Goal: Register for event/course

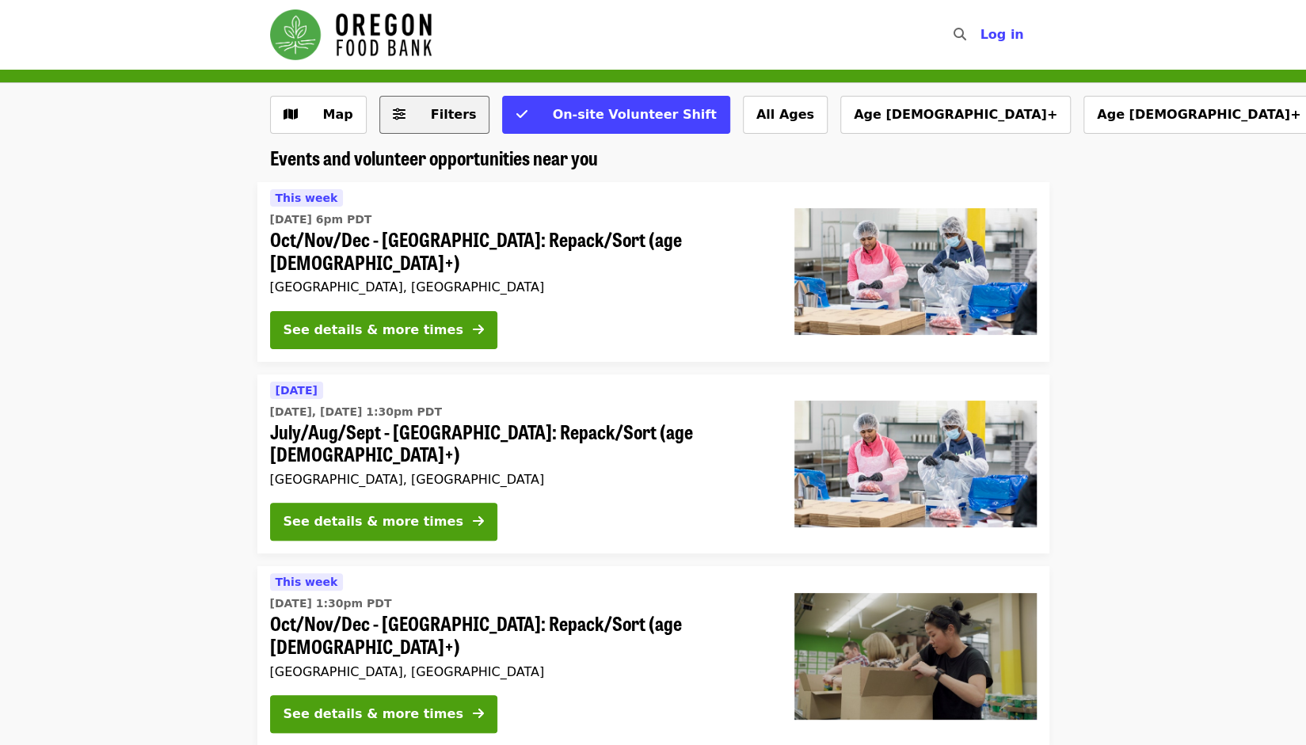
click at [403, 120] on button "Filters" at bounding box center [434, 115] width 111 height 38
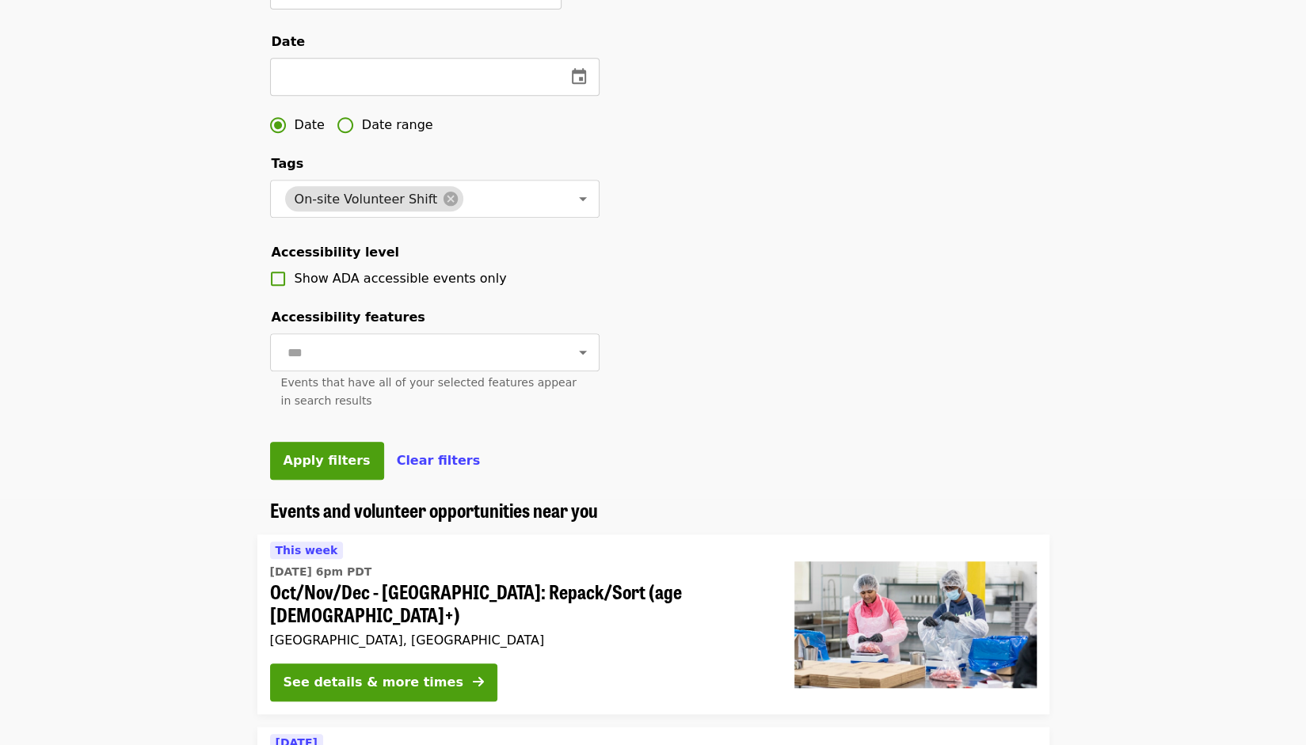
scroll to position [486, 0]
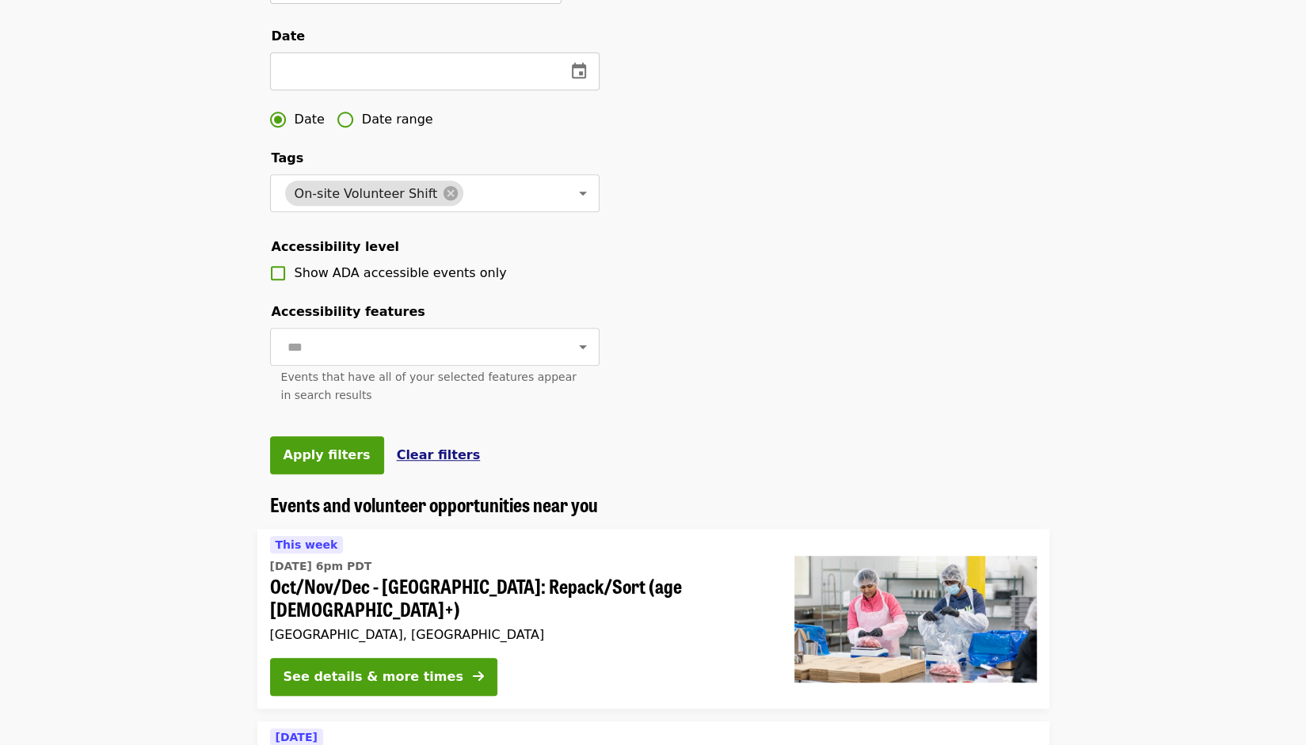
click at [423, 463] on span "Clear filters" at bounding box center [439, 455] width 84 height 15
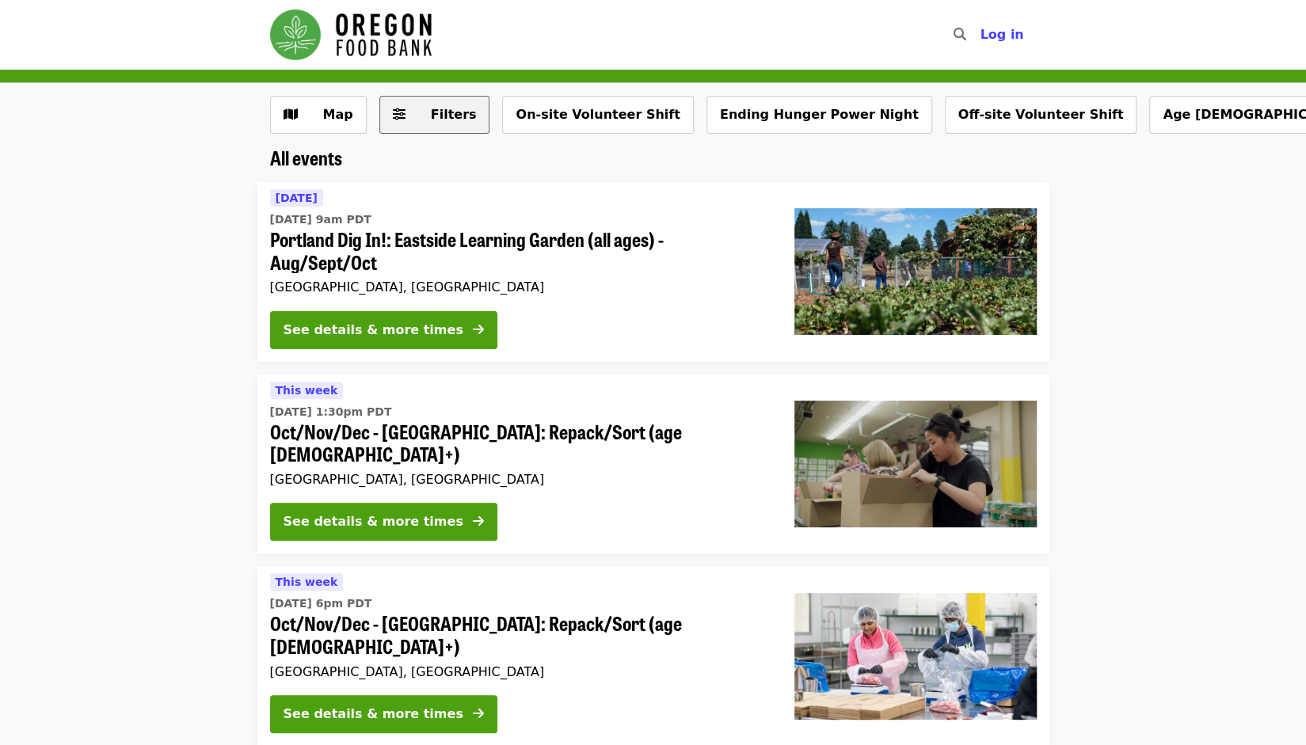
click at [415, 112] on span "Filters" at bounding box center [446, 114] width 62 height 19
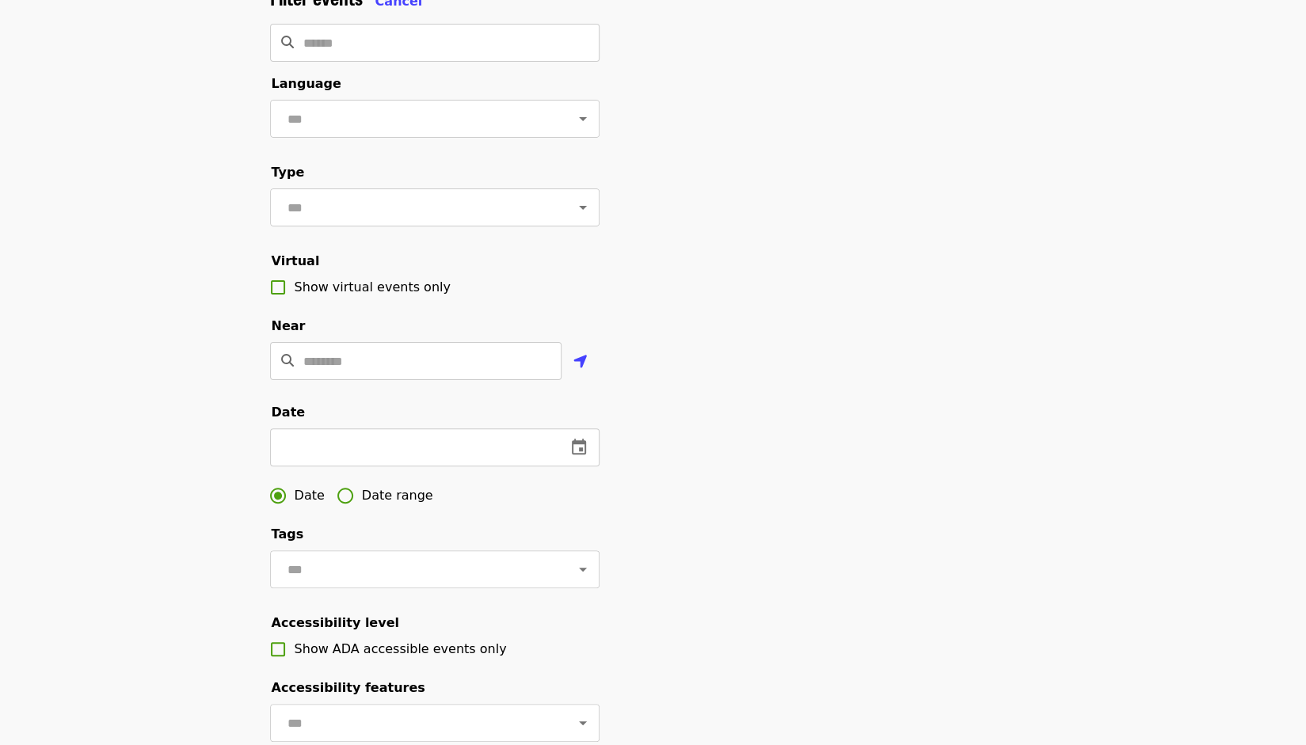
scroll to position [112, 0]
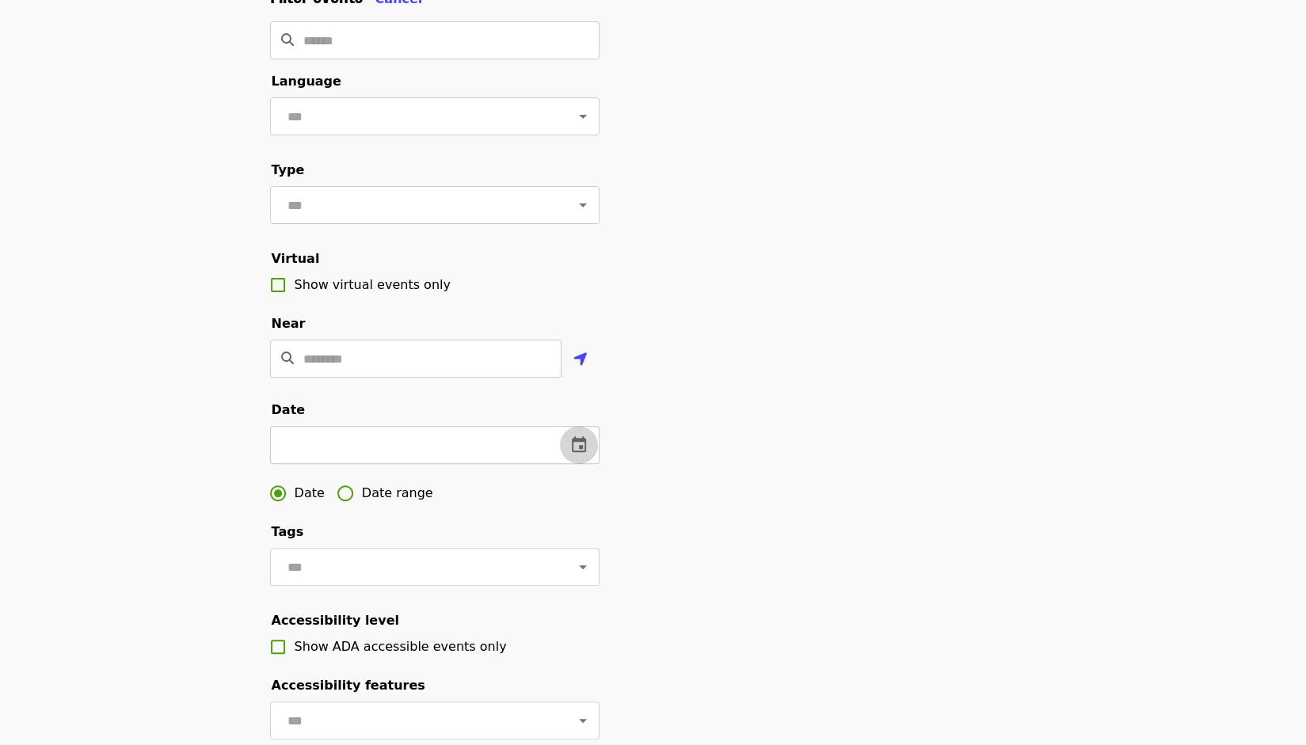
click at [578, 452] on icon "change date" at bounding box center [579, 444] width 14 height 16
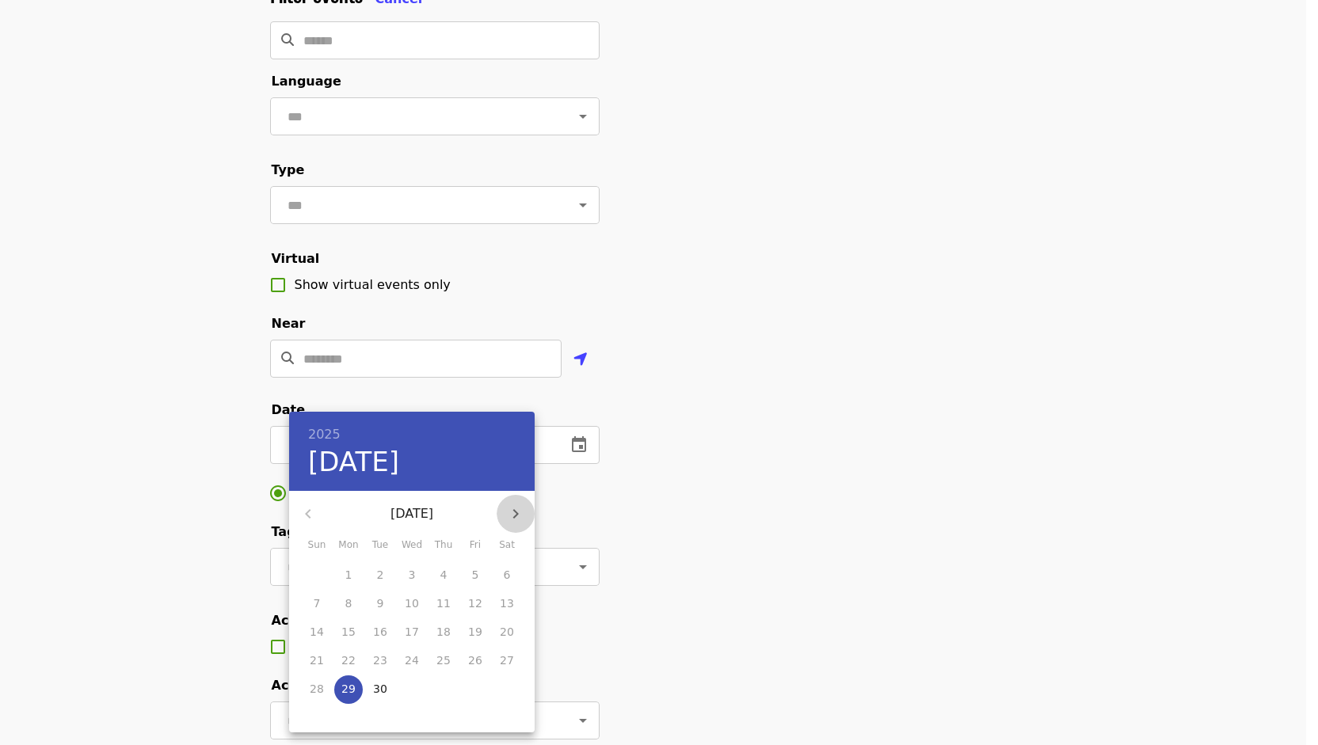
click at [516, 515] on icon "button" at bounding box center [516, 514] width 6 height 10
click at [506, 570] on p "4" at bounding box center [507, 575] width 7 height 16
type input "**********"
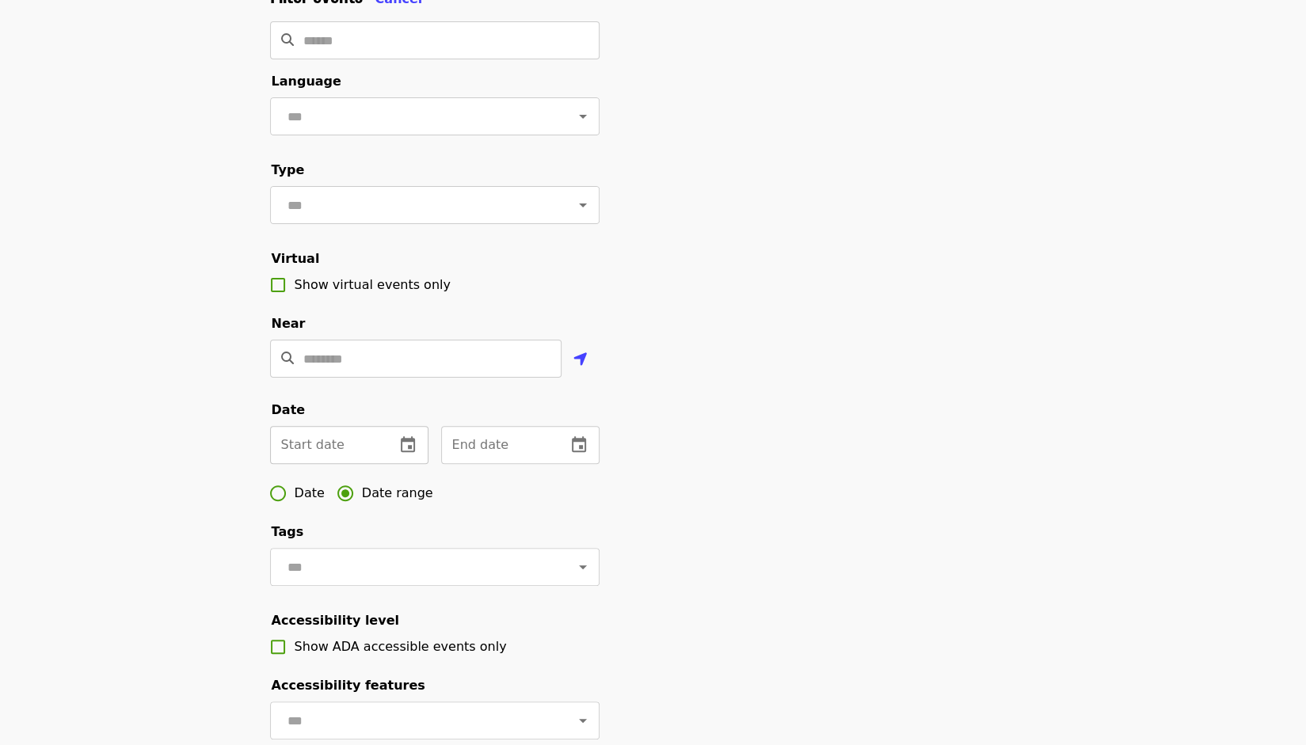
click at [407, 455] on icon "change date" at bounding box center [407, 445] width 19 height 19
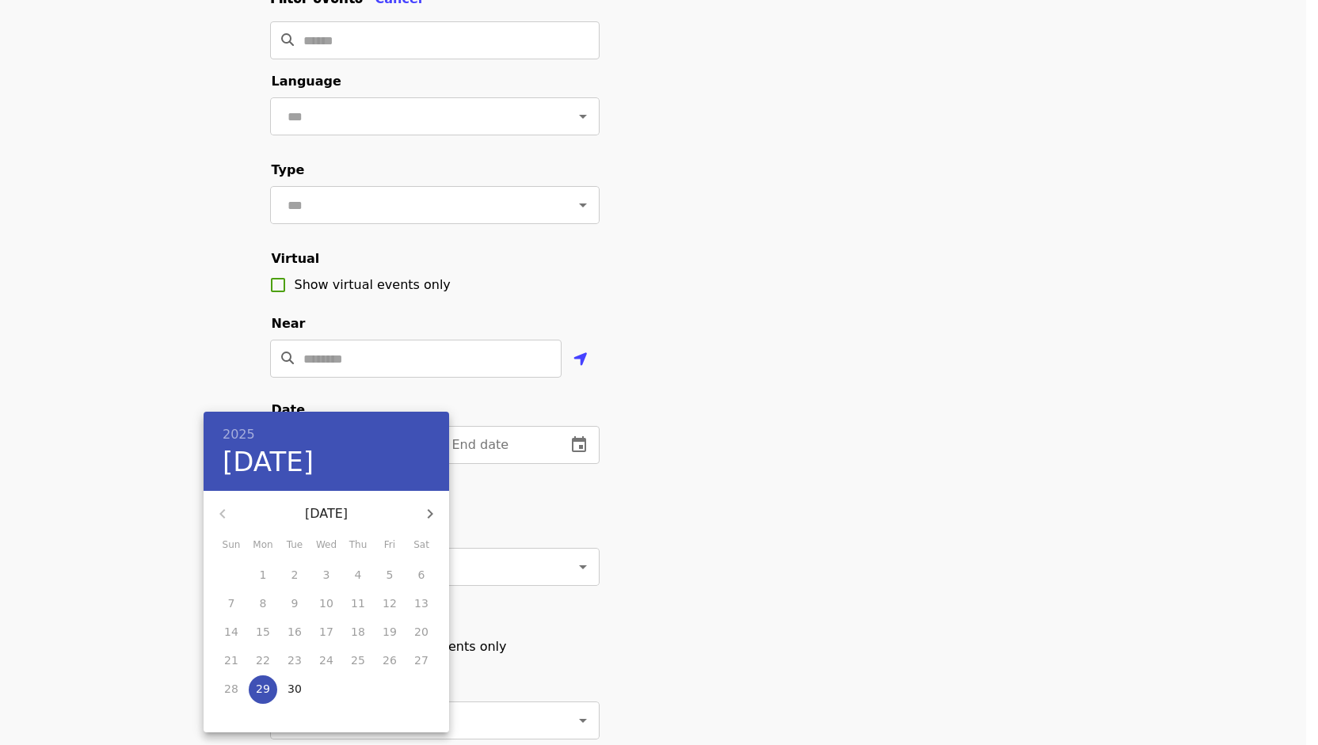
click at [431, 513] on icon "button" at bounding box center [431, 514] width 6 height 10
click at [394, 575] on span "3" at bounding box center [389, 575] width 29 height 16
type input "**********"
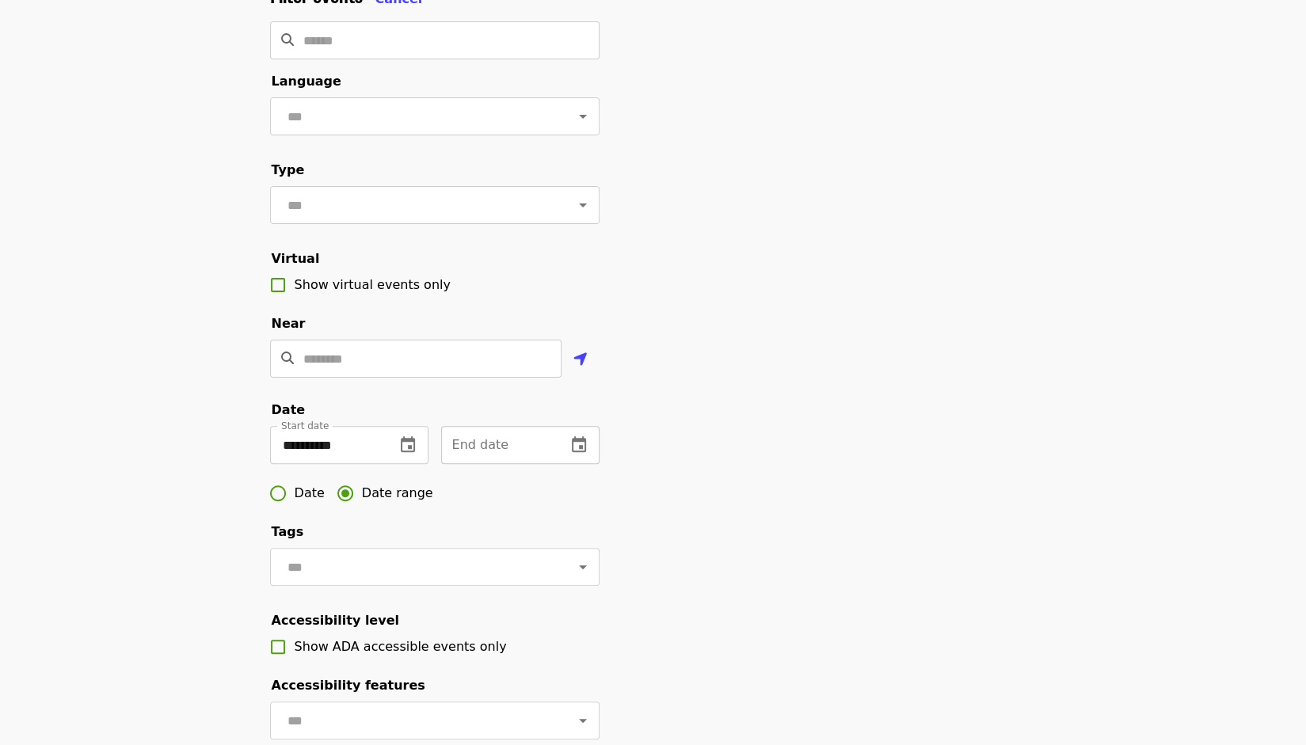
click at [589, 464] on button "change date" at bounding box center [579, 445] width 38 height 38
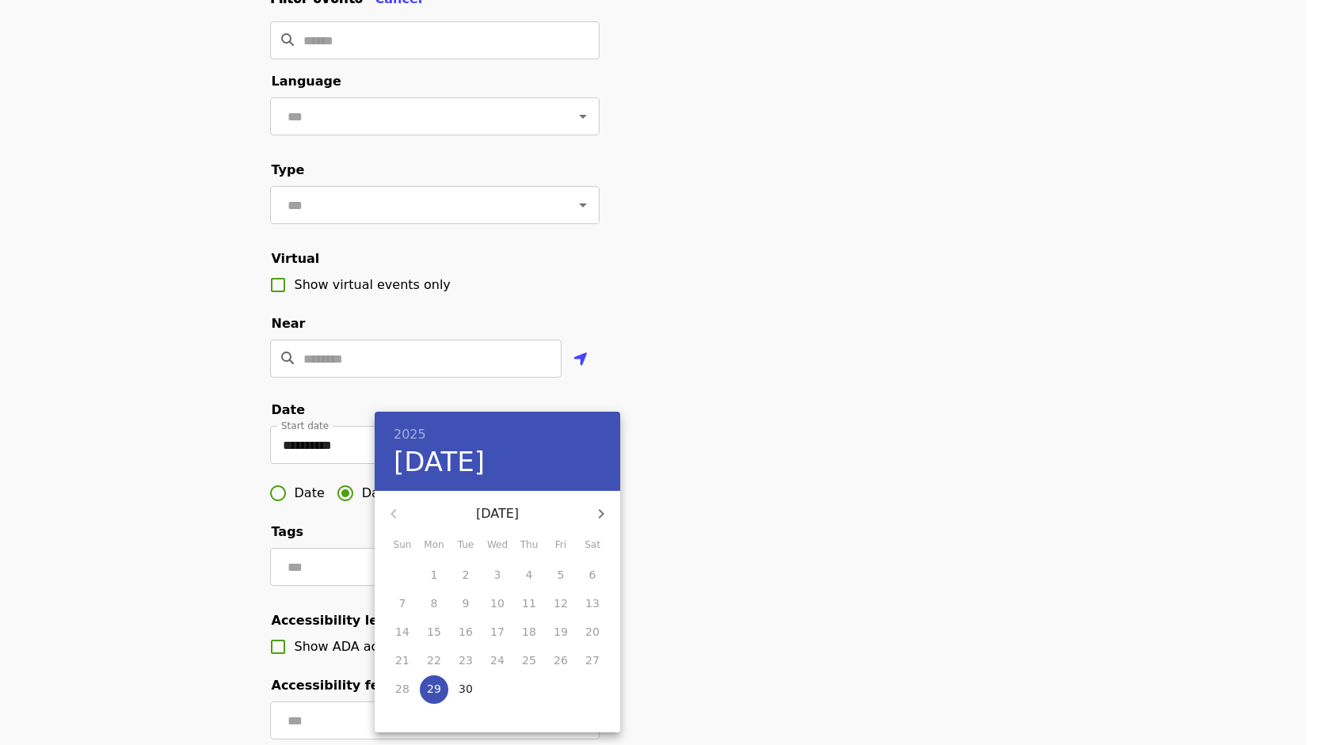
click at [597, 513] on icon "button" at bounding box center [601, 514] width 19 height 19
click at [403, 605] on p "5" at bounding box center [402, 604] width 7 height 16
type input "**********"
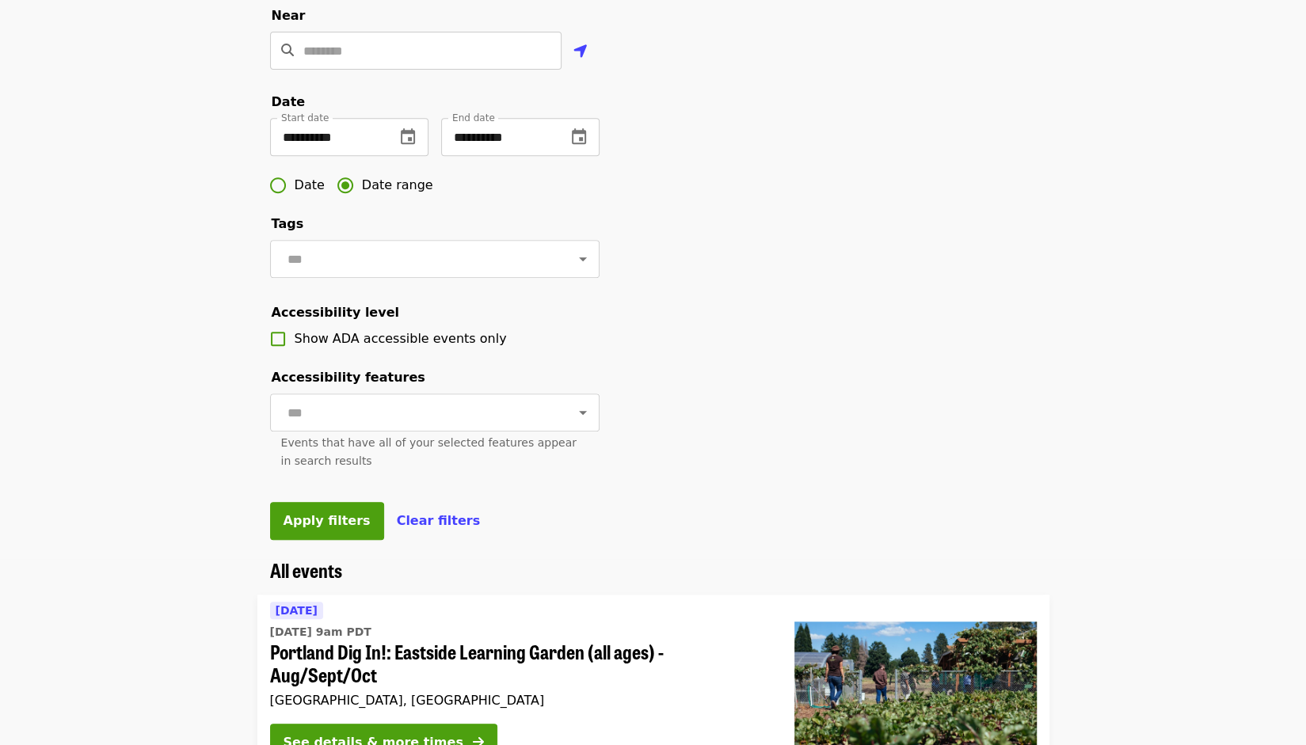
scroll to position [421, 0]
click at [308, 528] on span "Apply filters" at bounding box center [327, 520] width 87 height 15
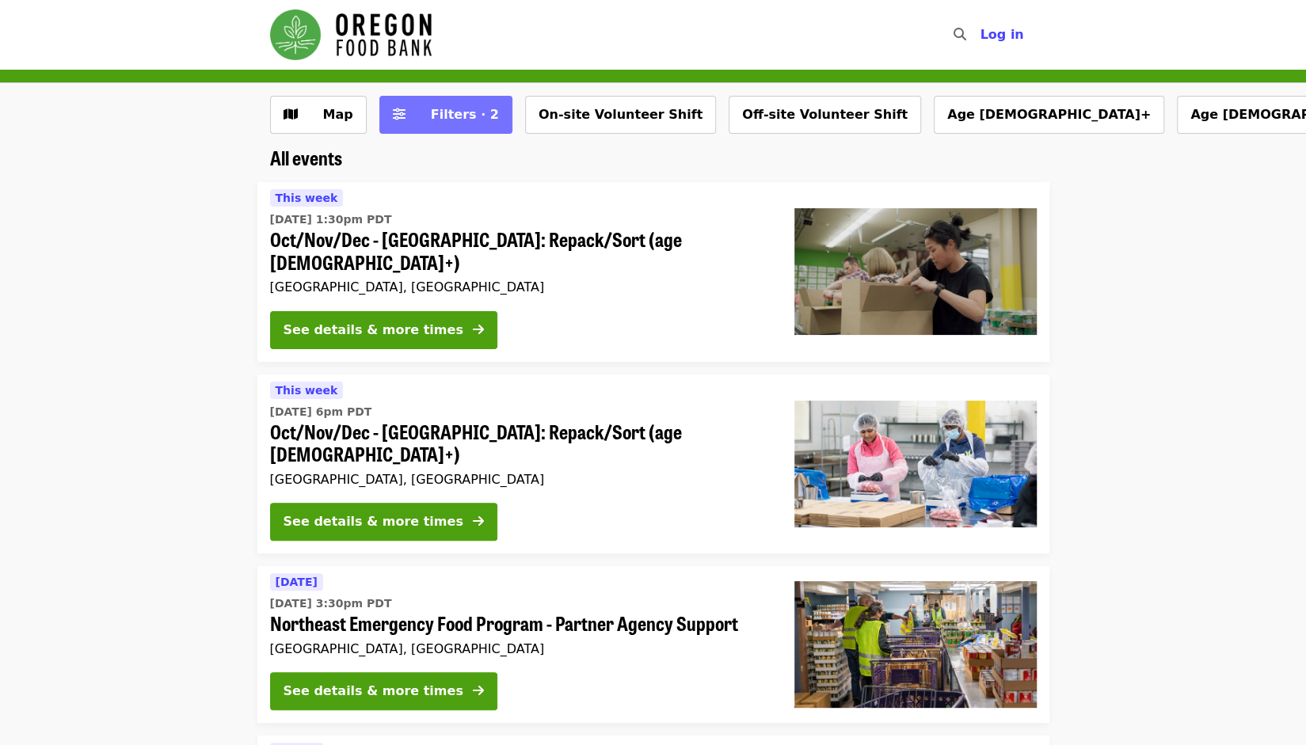
click at [415, 112] on span "Filters · 2" at bounding box center [457, 114] width 84 height 19
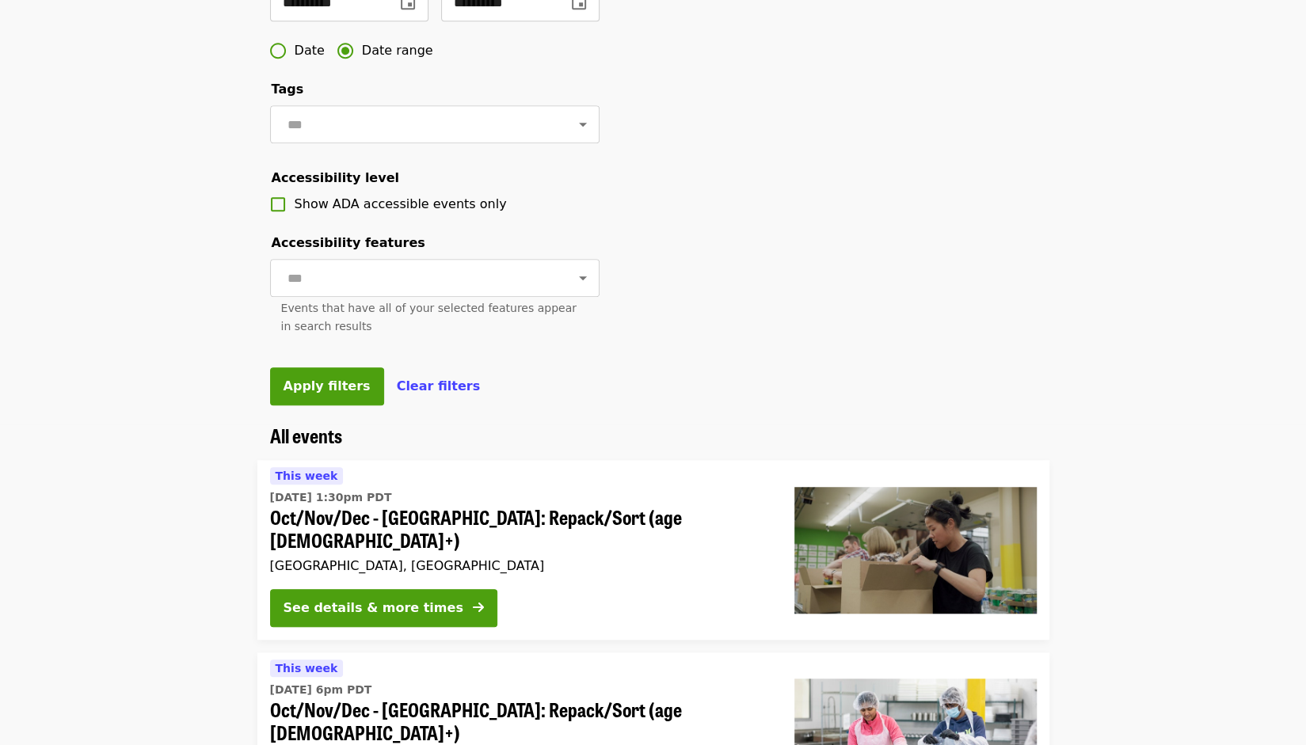
scroll to position [559, 0]
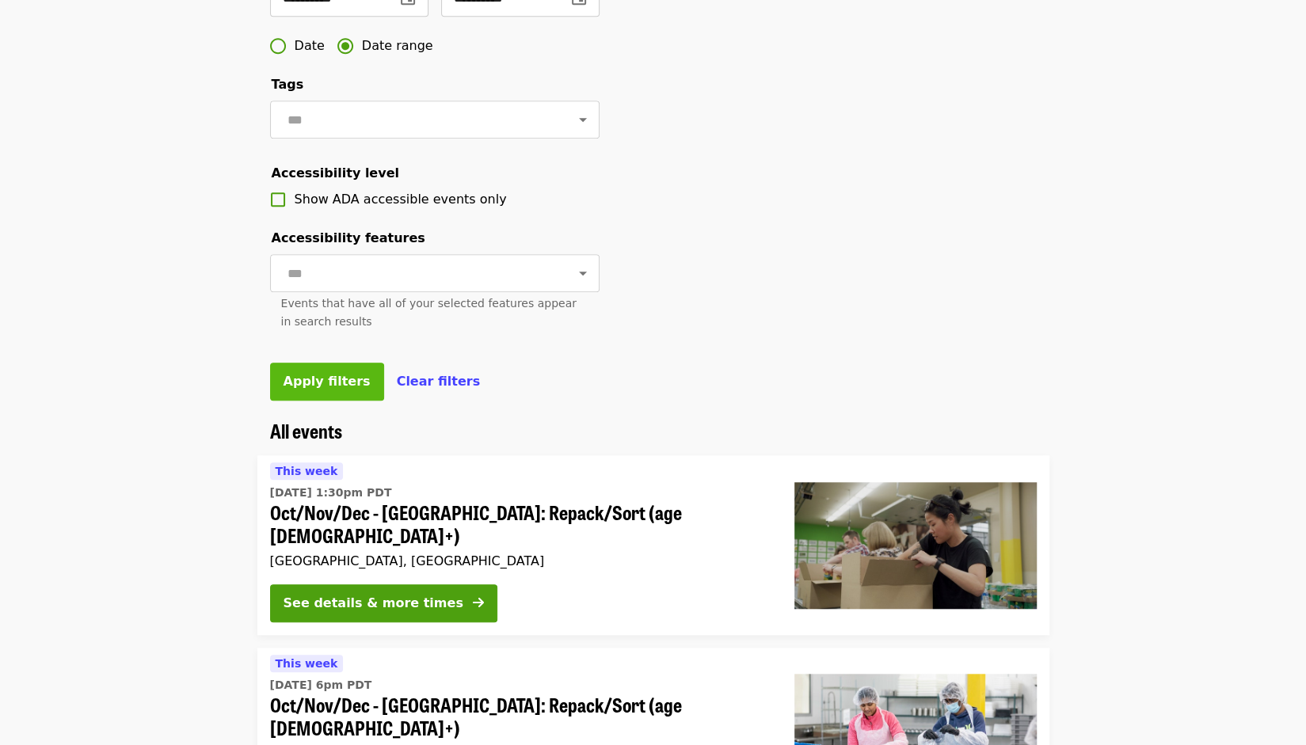
click at [307, 389] on span "Apply filters" at bounding box center [327, 381] width 87 height 15
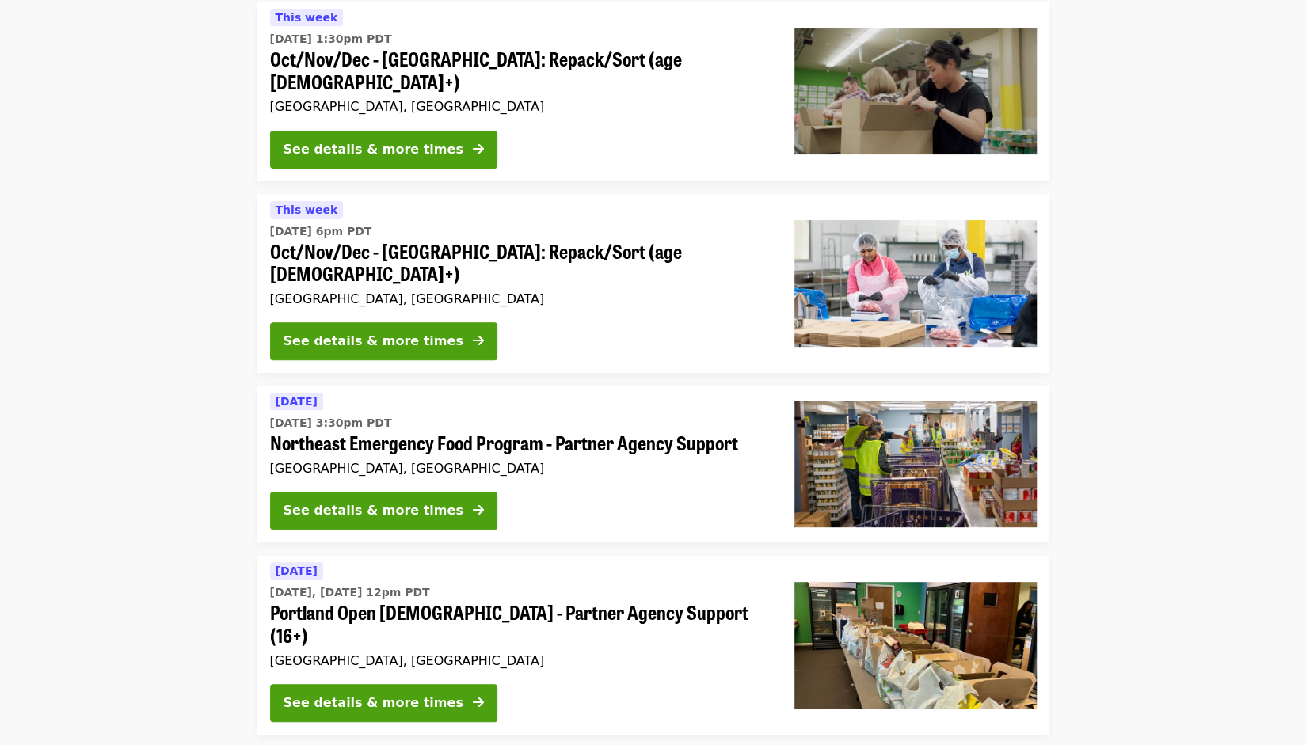
scroll to position [0, 0]
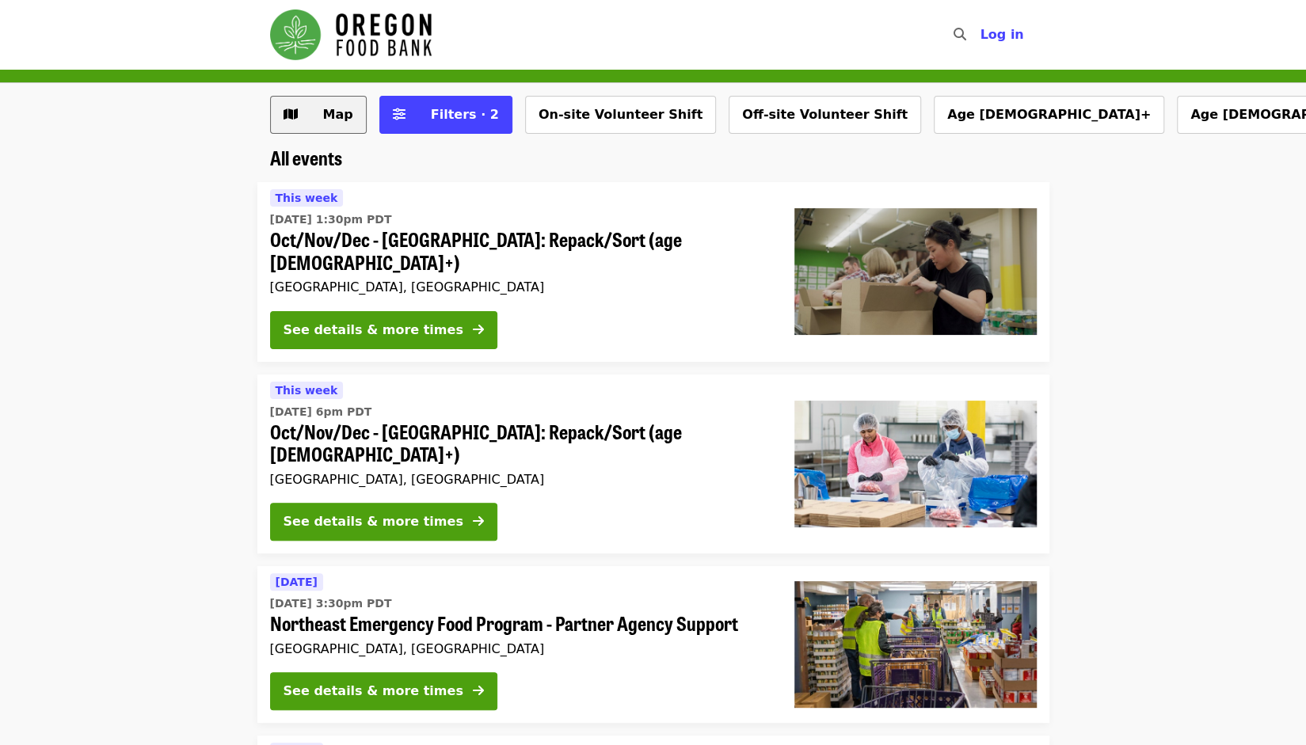
click at [330, 121] on span "Map" at bounding box center [338, 114] width 30 height 15
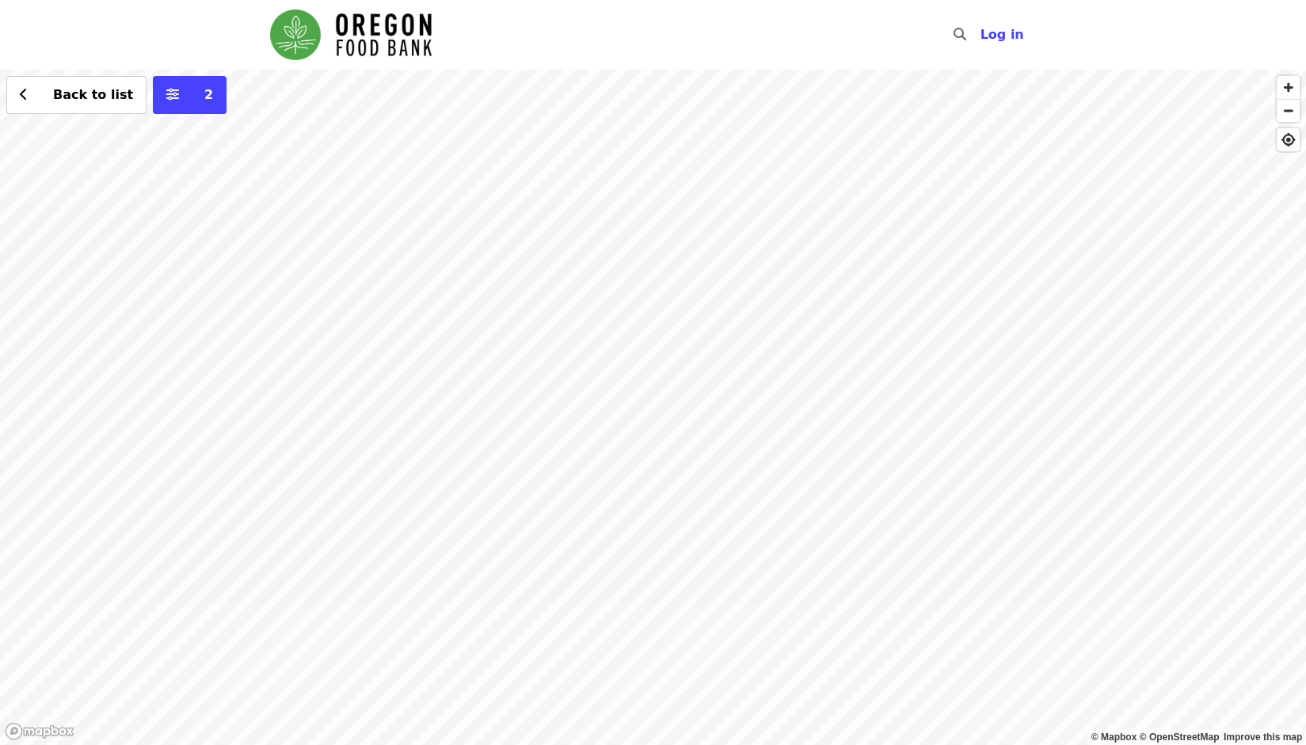
click at [714, 278] on div "Back to list 2" at bounding box center [653, 408] width 1306 height 676
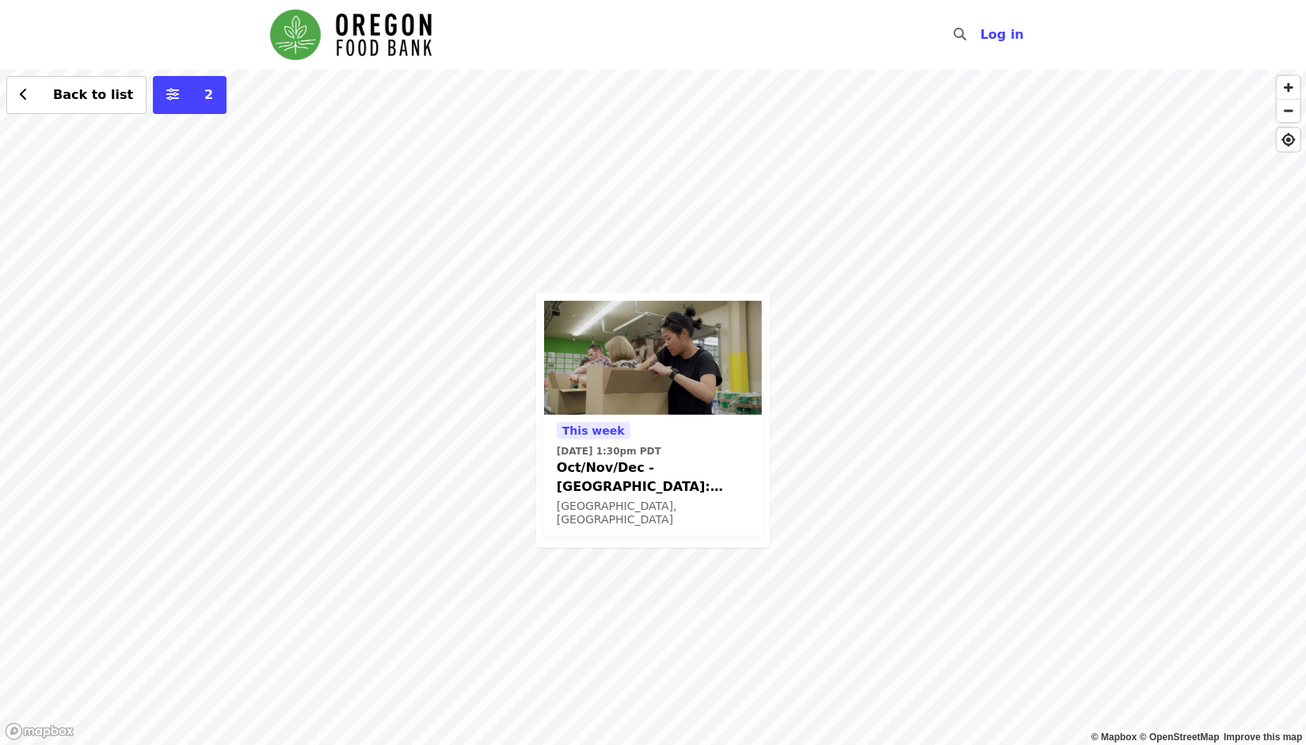
click at [512, 242] on div "[DATE][DATE] 1:30pm PDT Oct/Nov/Dec - [GEOGRAPHIC_DATA]: Repack/Sort (age [DEMO…" at bounding box center [653, 408] width 1306 height 676
